Goal: Find specific page/section: Find specific page/section

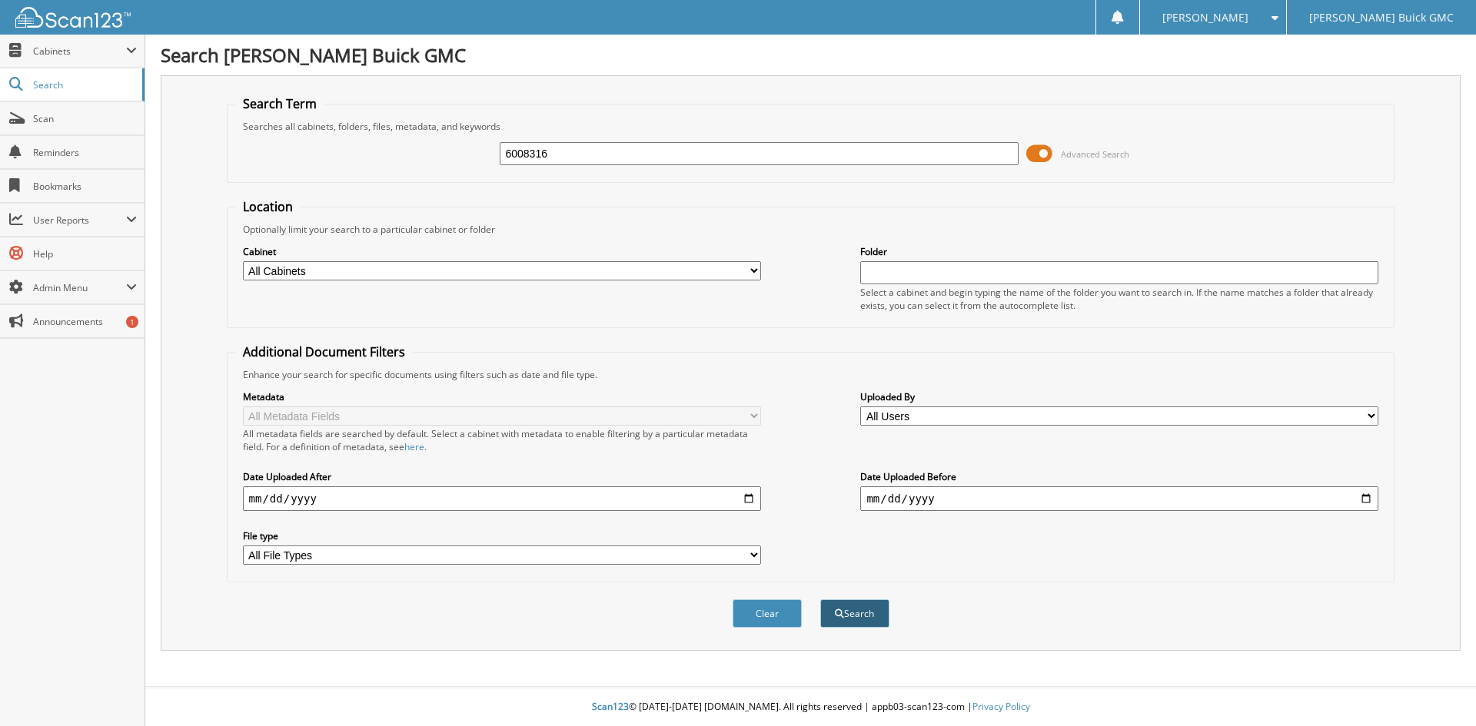
type input "6008316"
click at [854, 626] on button "Search" at bounding box center [854, 613] width 69 height 28
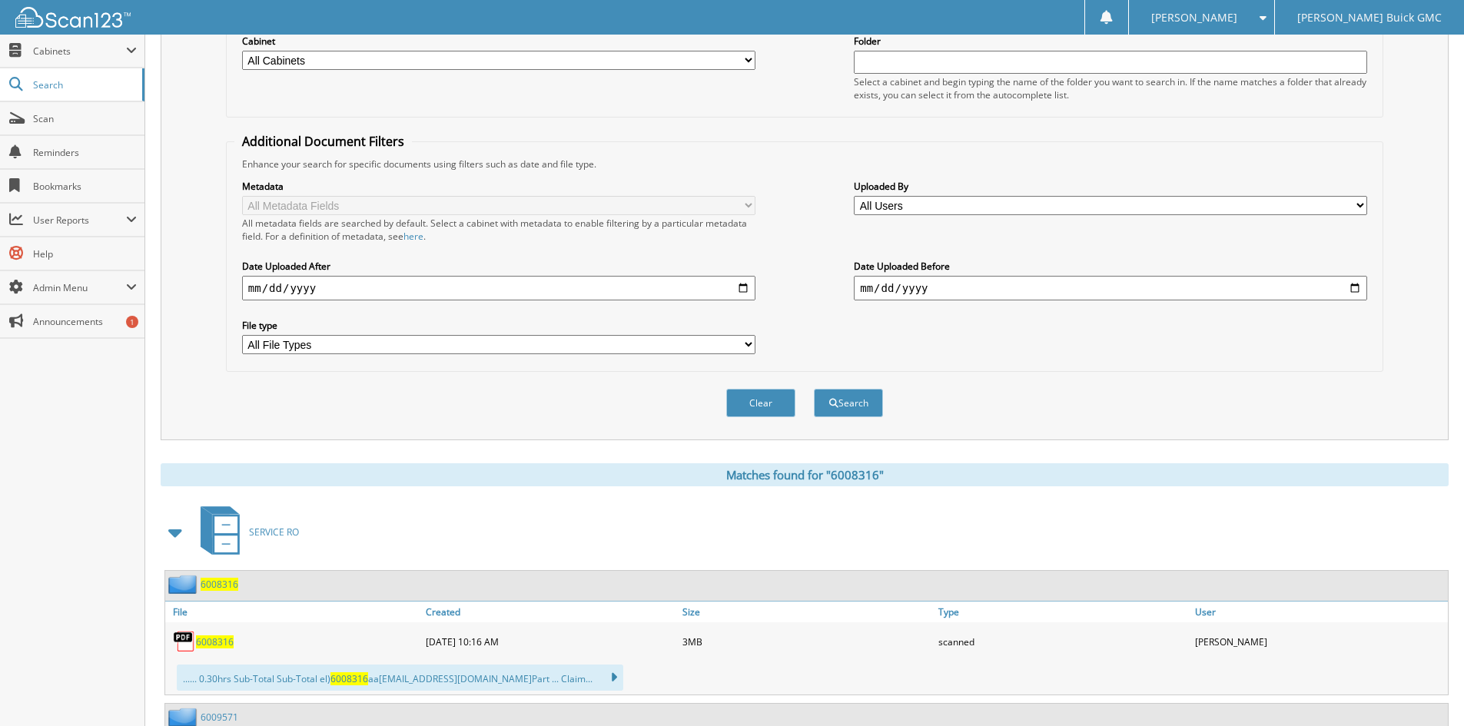
scroll to position [360, 0]
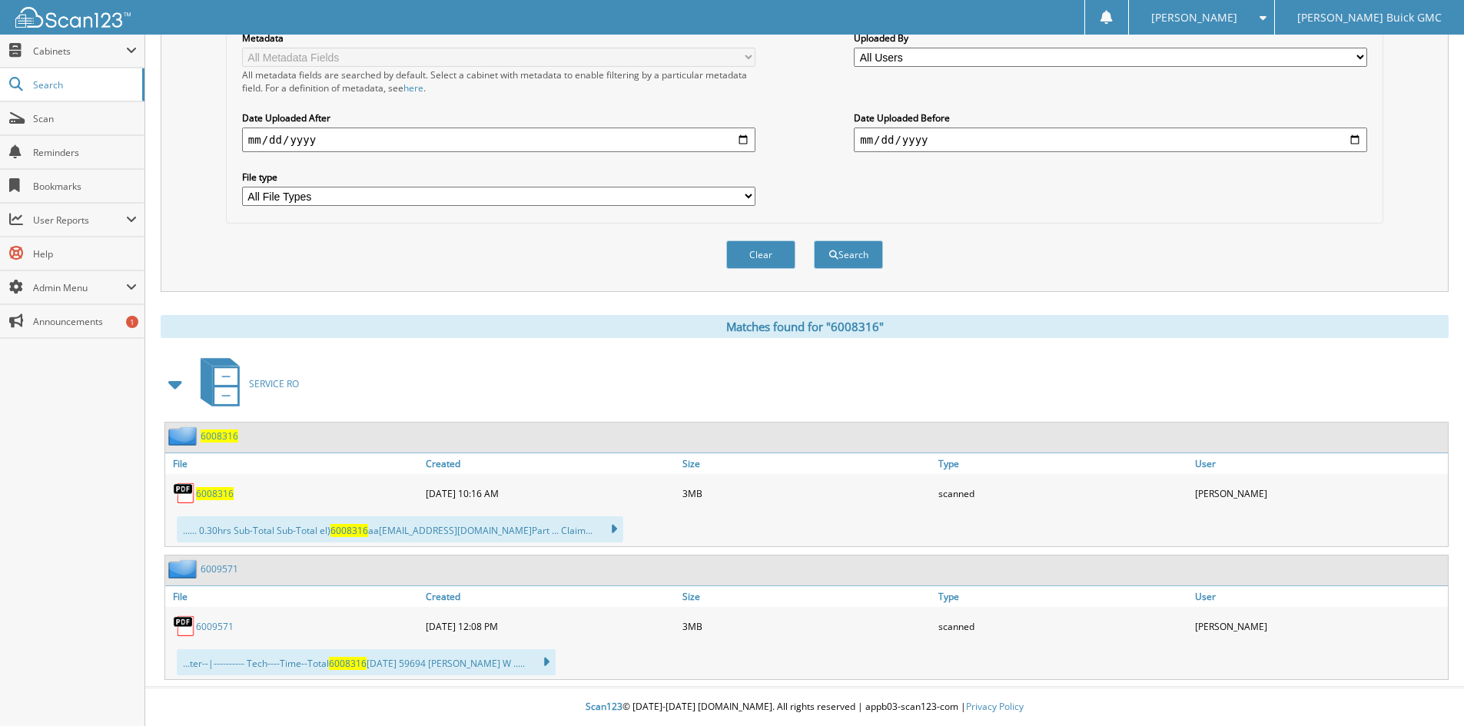
click at [230, 493] on span "6008316" at bounding box center [215, 493] width 38 height 13
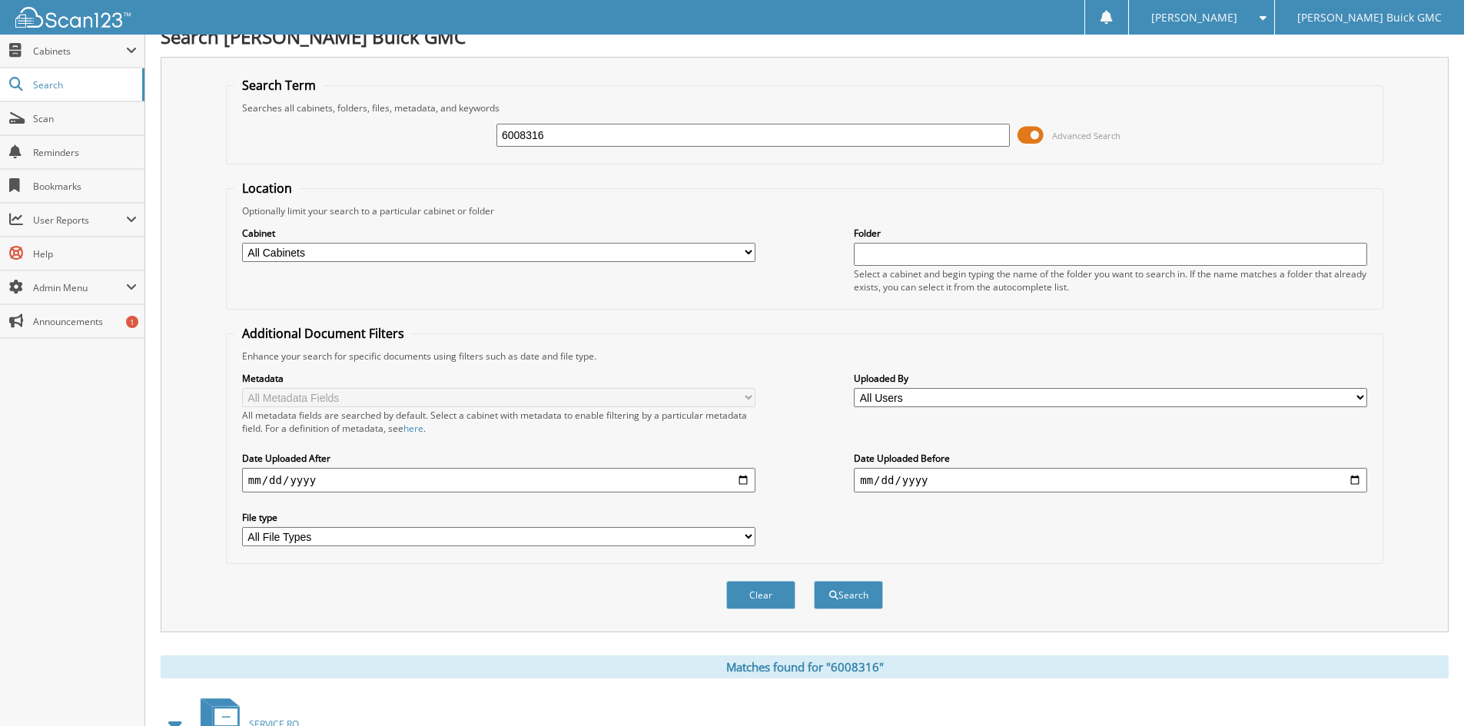
scroll to position [0, 0]
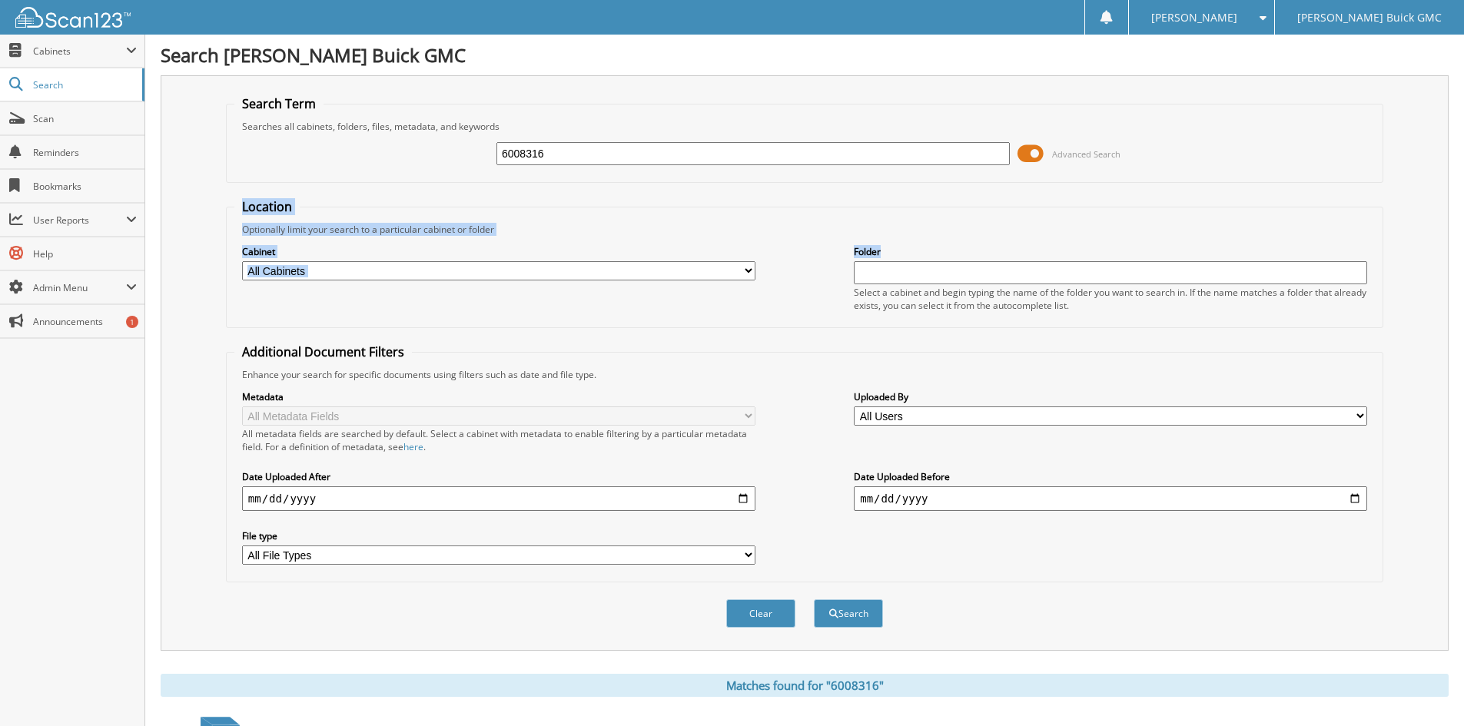
drag, startPoint x: 217, startPoint y: 208, endPoint x: 925, endPoint y: 274, distance: 710.8
click at [925, 274] on div "Search Term Searches all cabinets, folders, files, metadata, and keywords 60083…" at bounding box center [805, 363] width 1288 height 576
click at [510, 348] on fieldset "Additional Document Filters Enhance your search for specific documents using fi…" at bounding box center [804, 463] width 1157 height 239
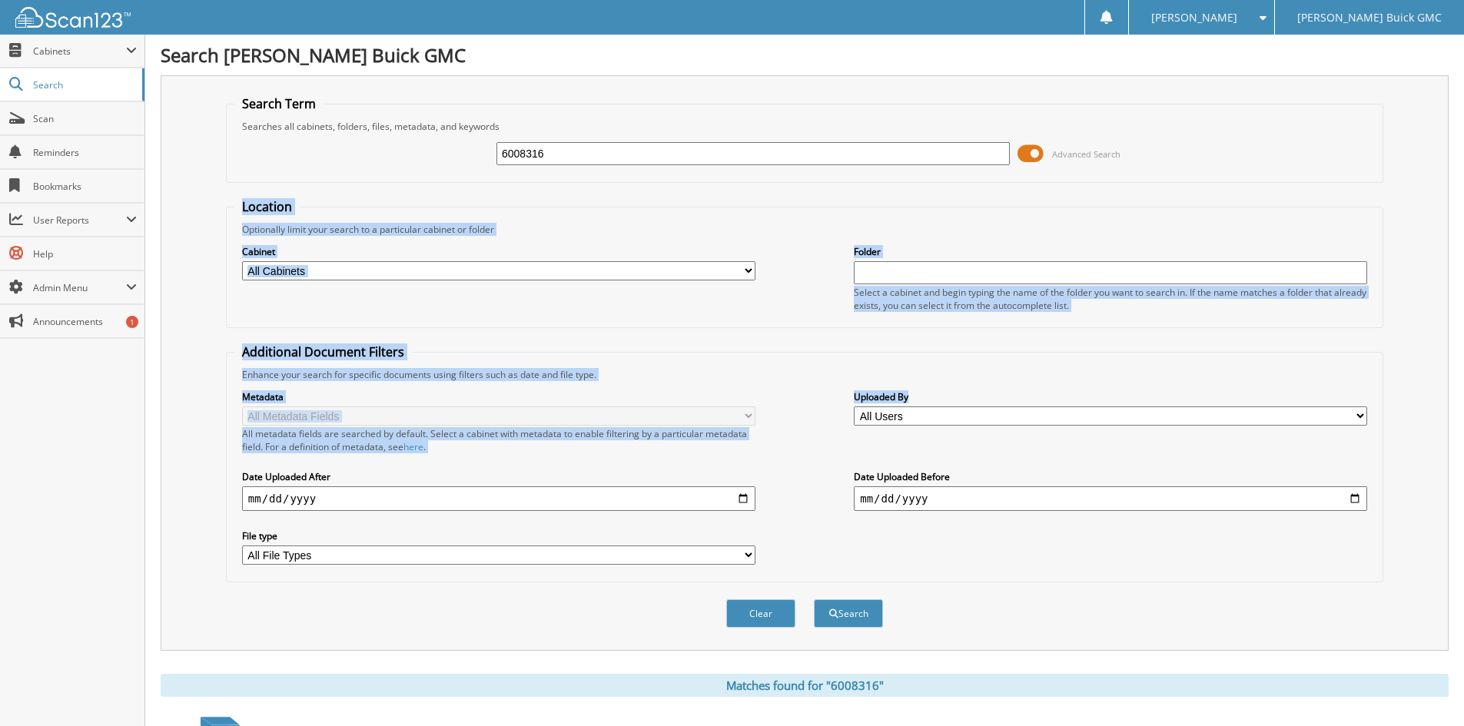
drag, startPoint x: 244, startPoint y: 201, endPoint x: 1001, endPoint y: 367, distance: 775.9
click at [1042, 387] on div "Location Optionally limit your search to a particular cabinet or folder Cabinet…" at bounding box center [804, 390] width 1157 height 384
click at [979, 367] on fieldset "Additional Document Filters Enhance your search for specific documents using fi…" at bounding box center [804, 463] width 1157 height 239
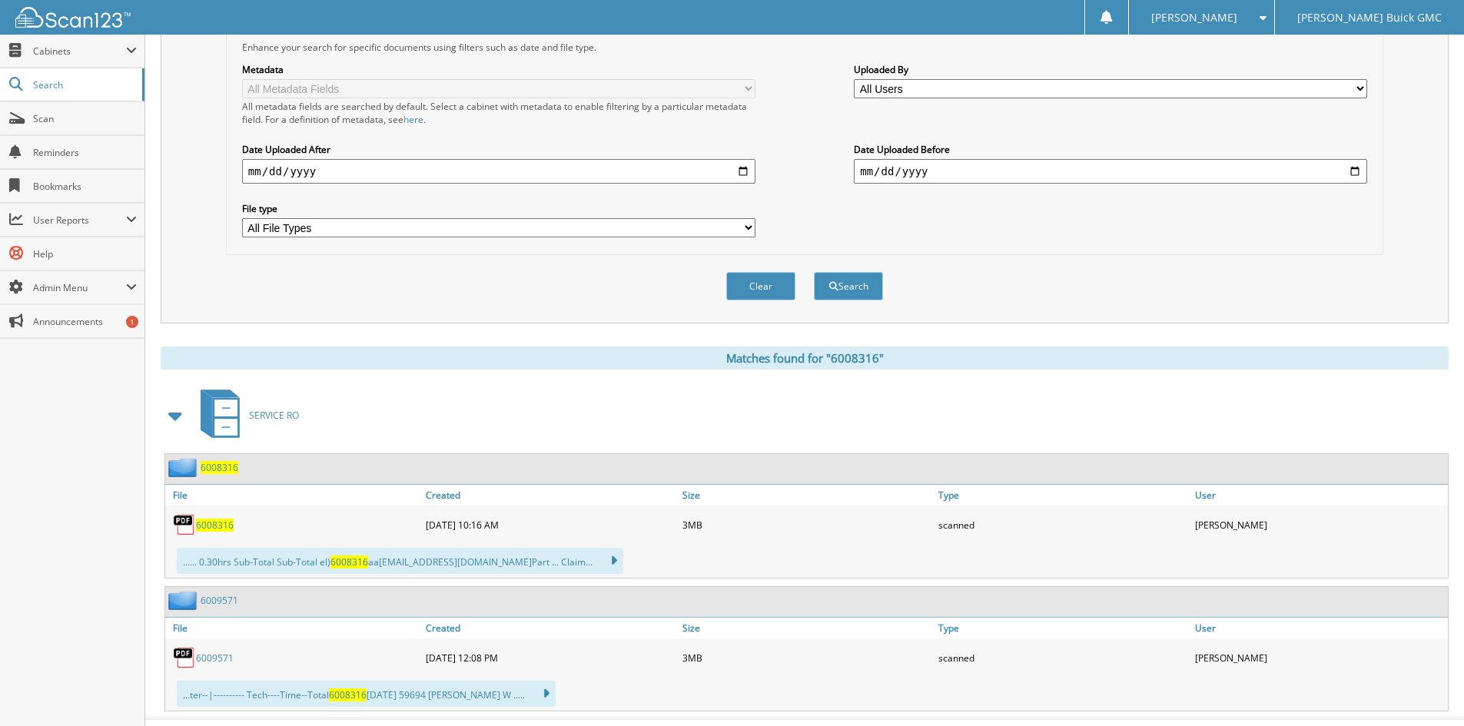
scroll to position [52, 0]
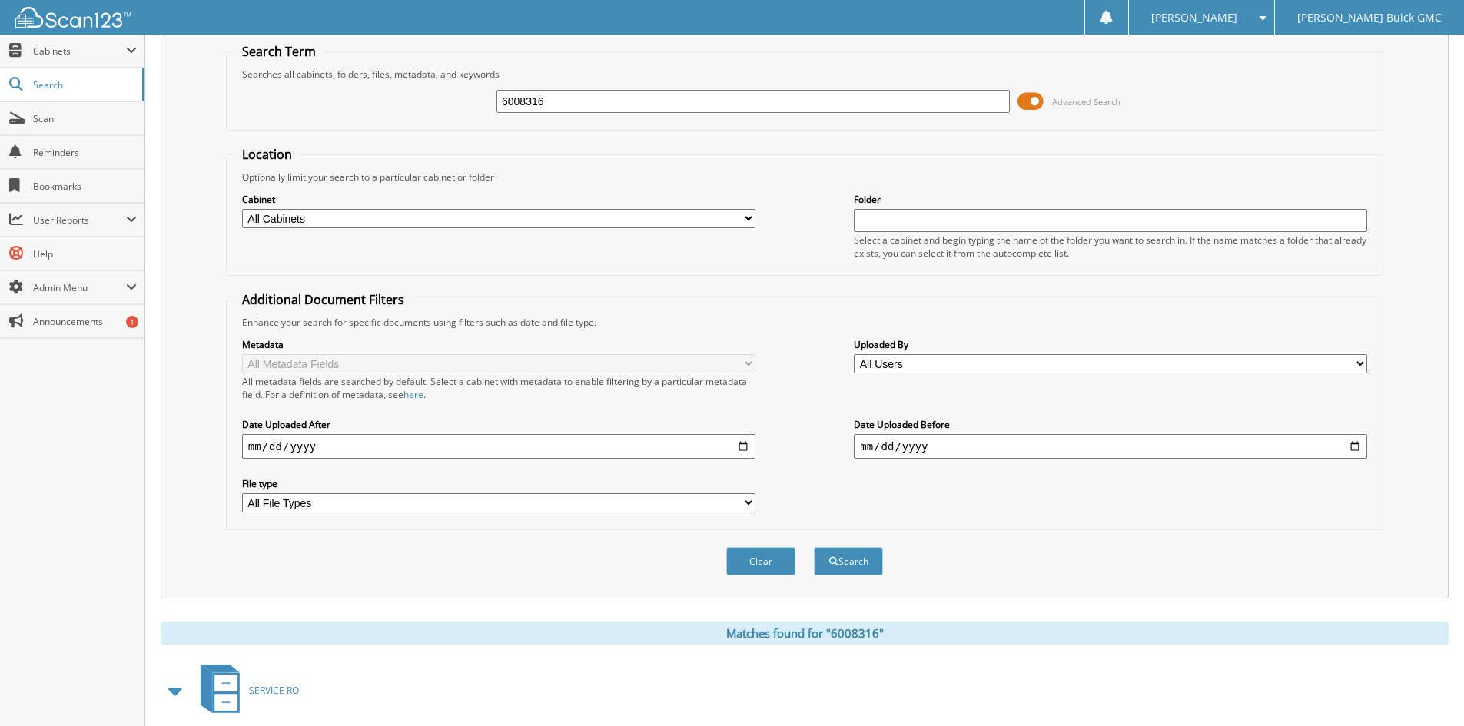
click at [818, 186] on div "Cabinet All Cabinets PARTS SERVICE RO Needs Filing Folder" at bounding box center [804, 226] width 1140 height 84
